Goal: Transaction & Acquisition: Book appointment/travel/reservation

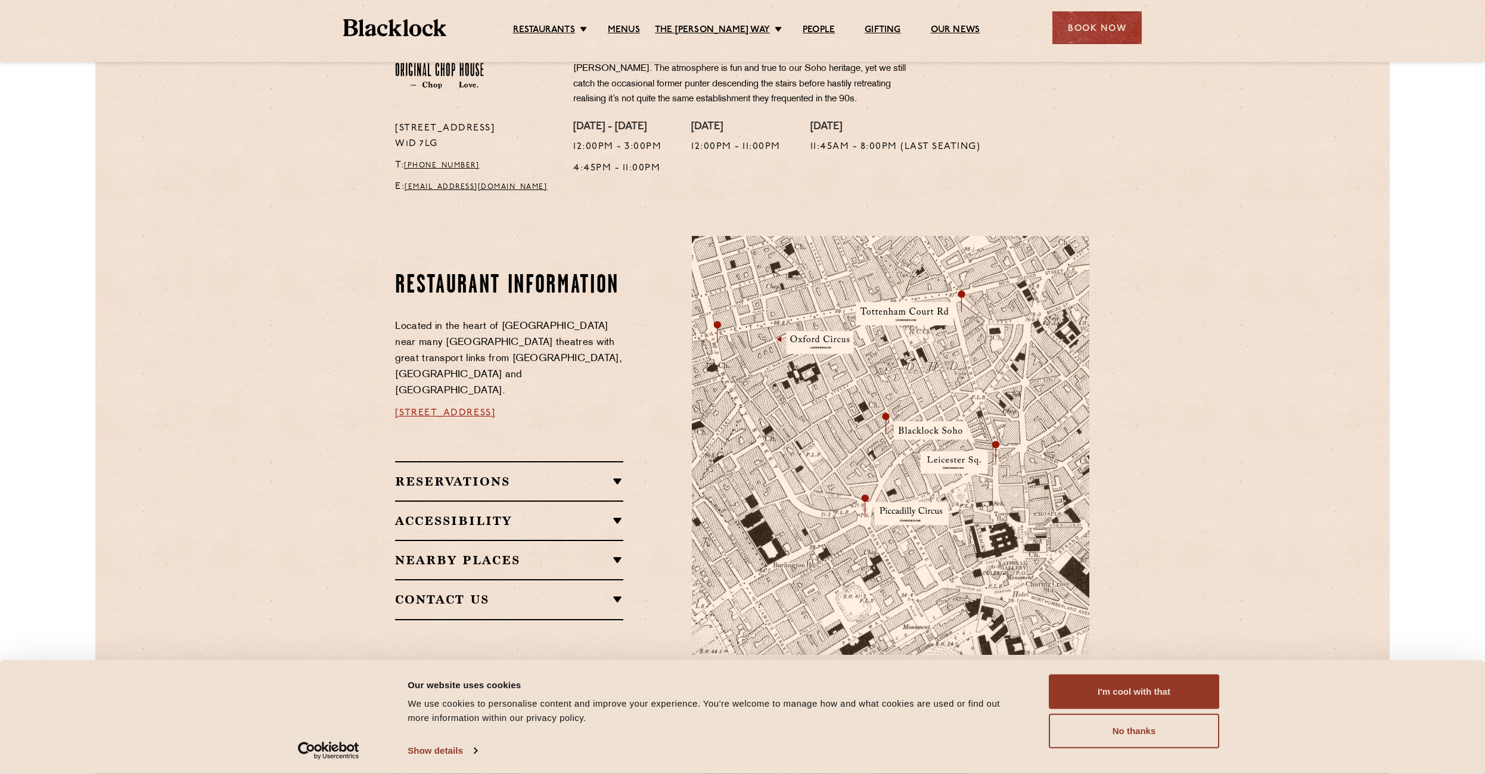
scroll to position [536, 0]
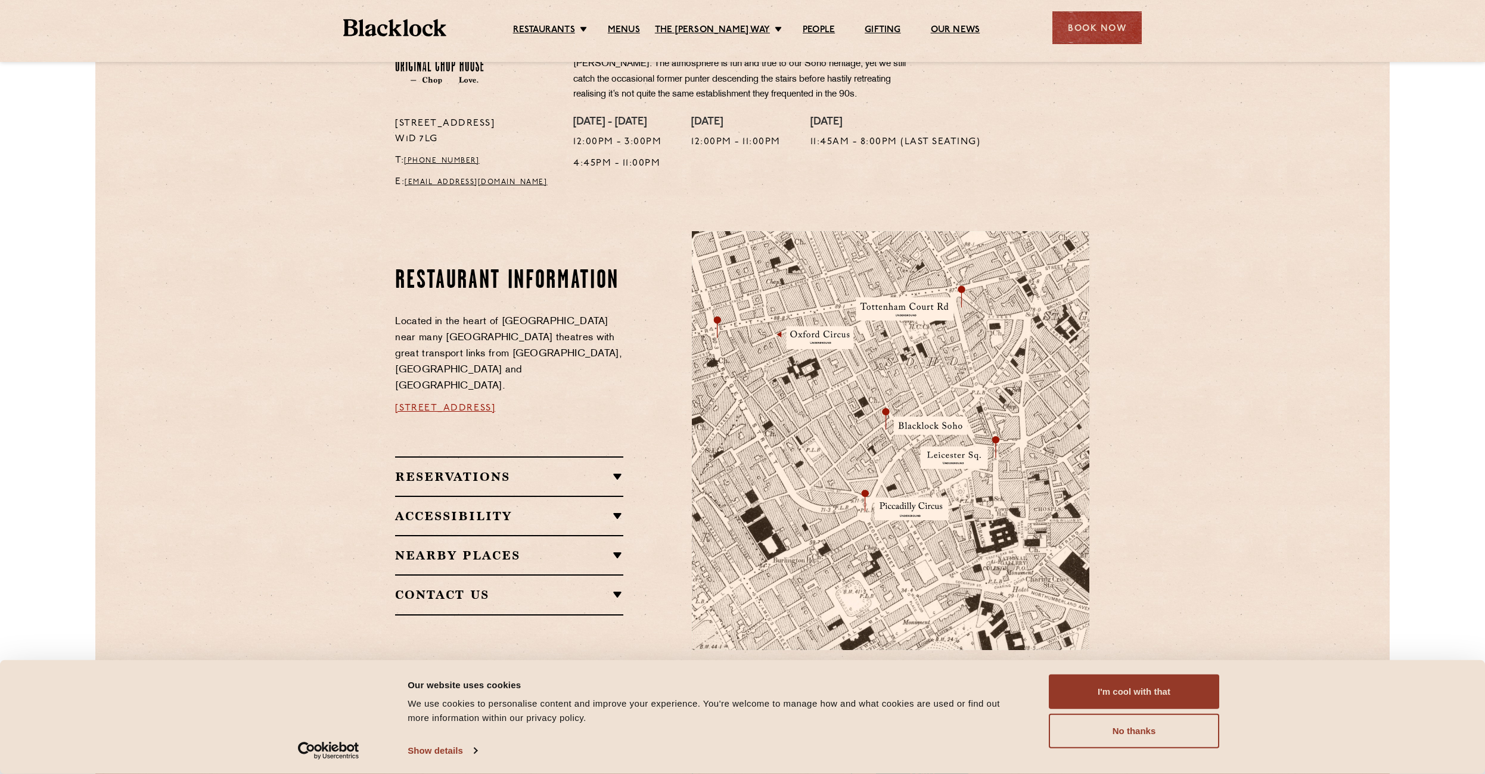
click at [614, 469] on h2 "Reservations" at bounding box center [509, 476] width 228 height 14
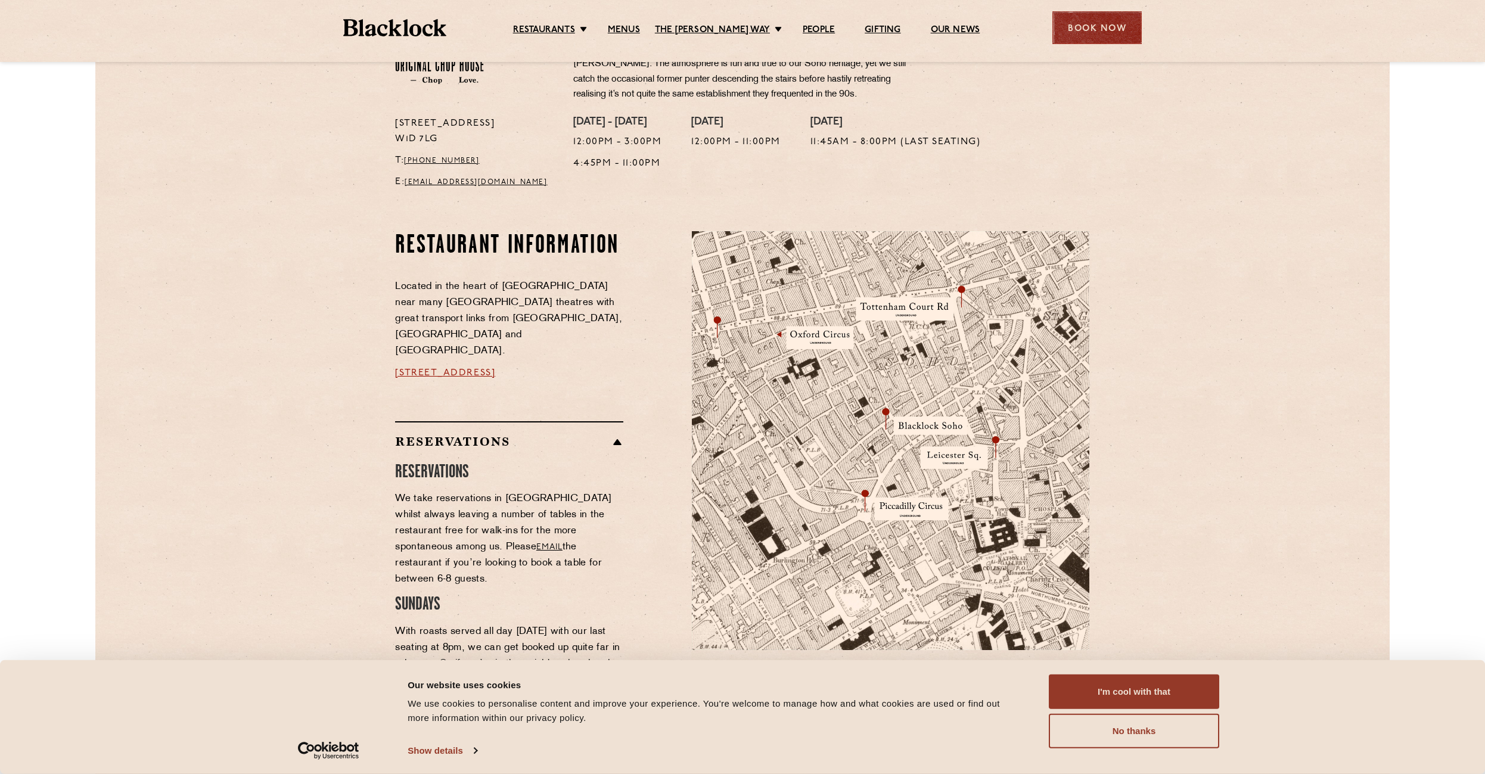
click at [1103, 27] on div "Book Now" at bounding box center [1096, 27] width 89 height 33
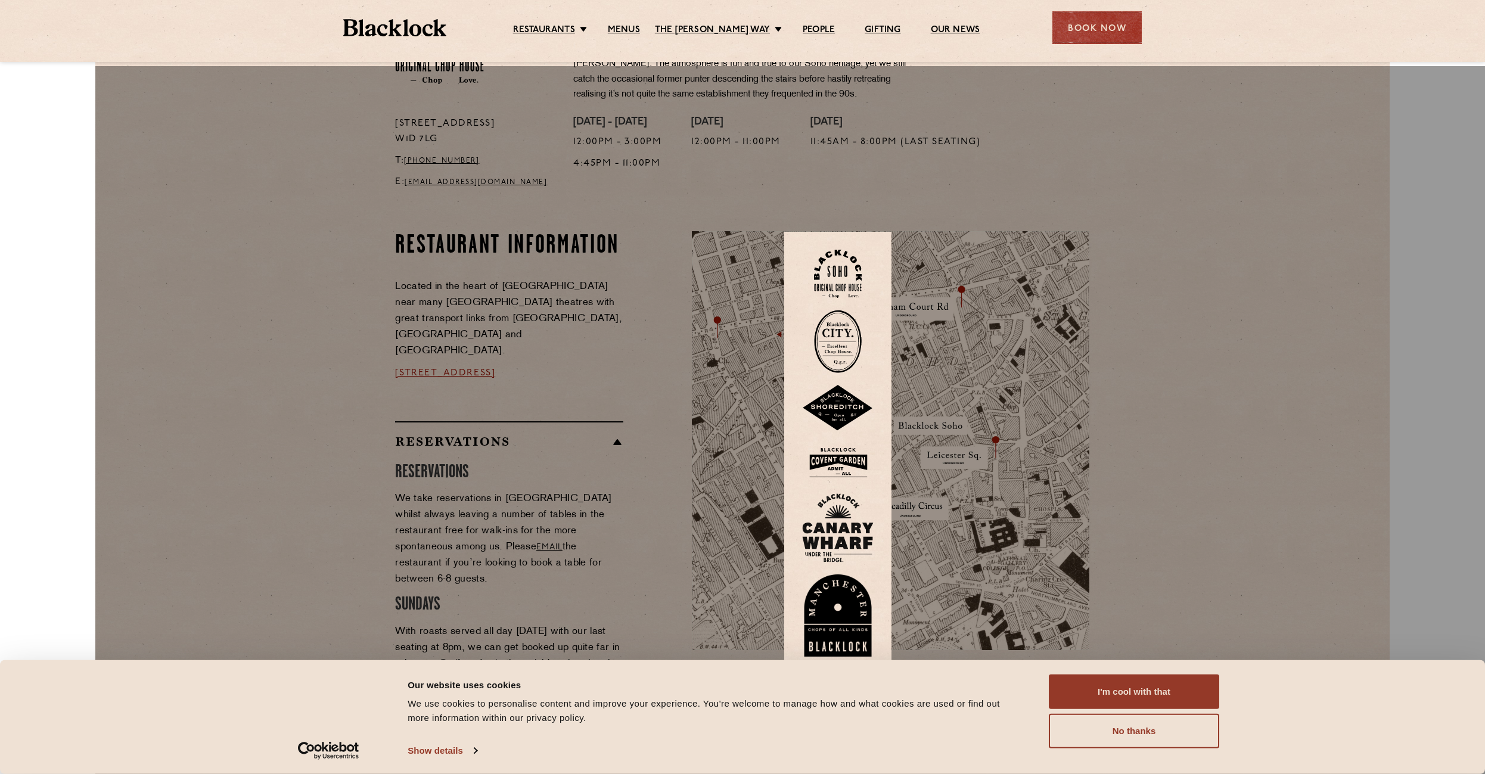
click at [861, 250] on img at bounding box center [838, 274] width 48 height 48
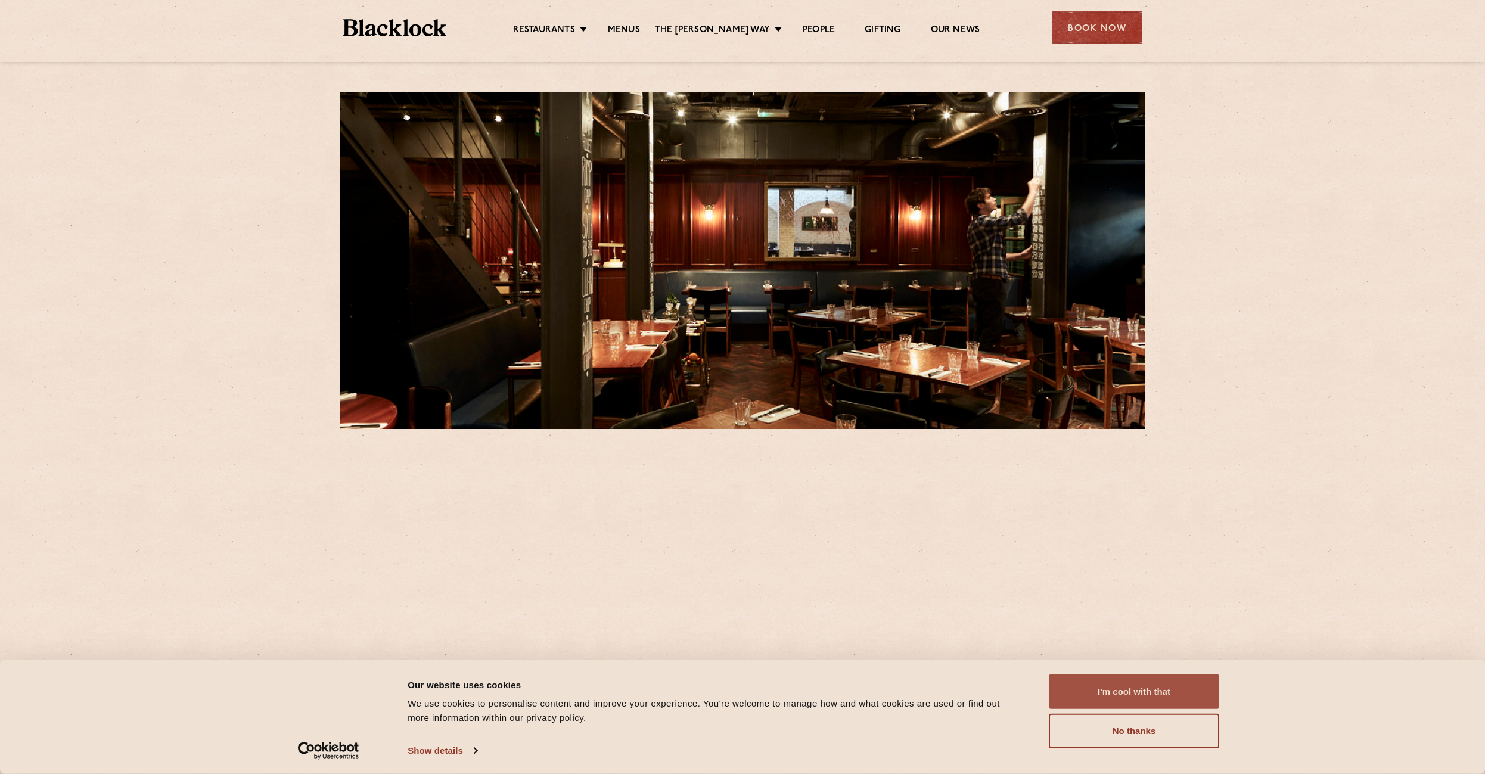
click at [1123, 695] on button "I'm cool with that" at bounding box center [1133, 691] width 170 height 35
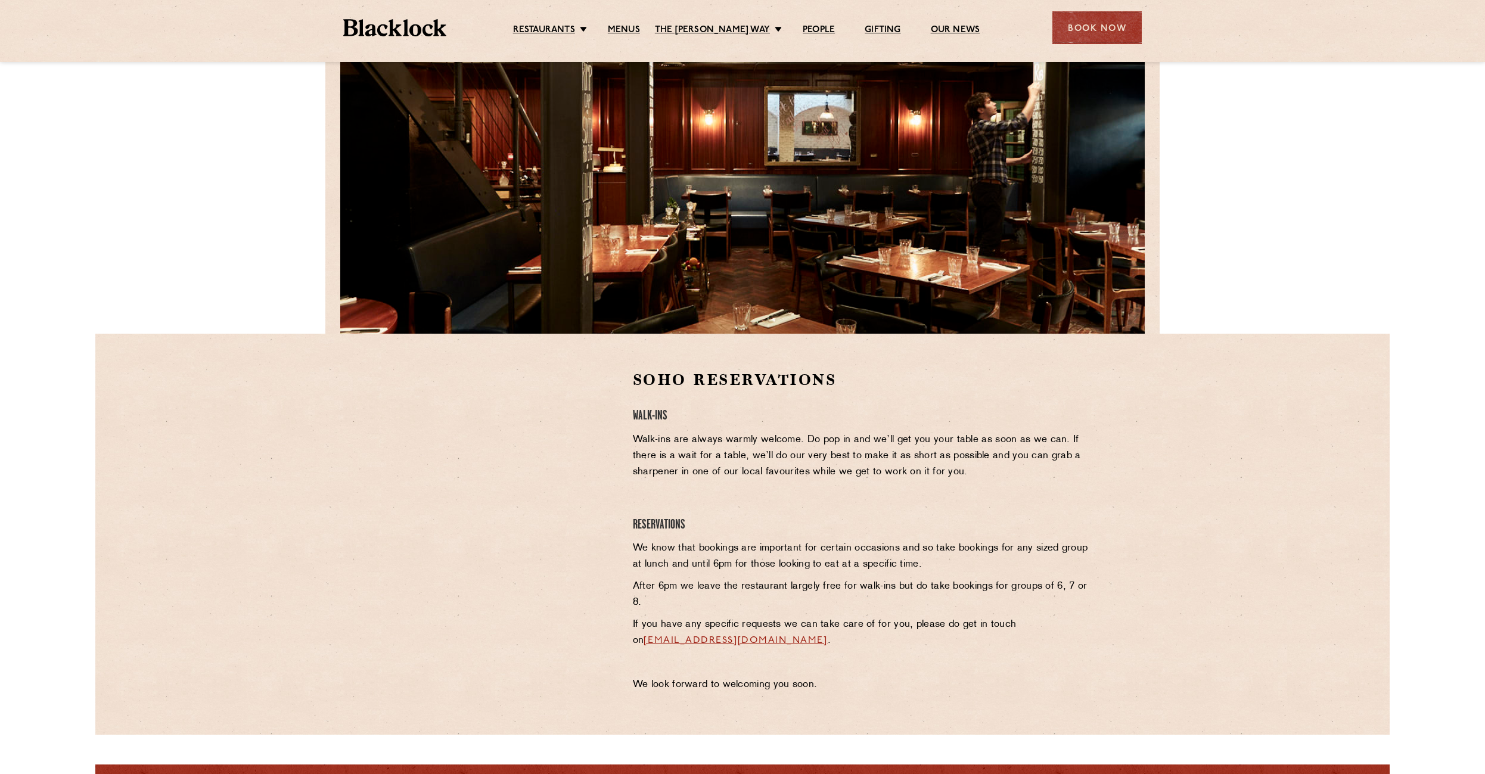
scroll to position [238, 0]
